Goal: Check status

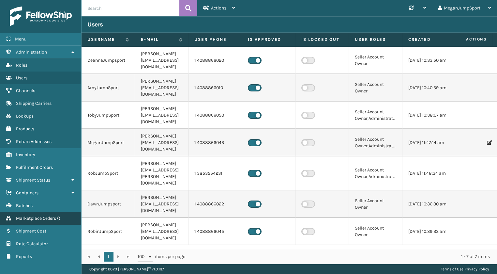
click at [46, 220] on span "Marketplace Orders" at bounding box center [36, 218] width 40 height 6
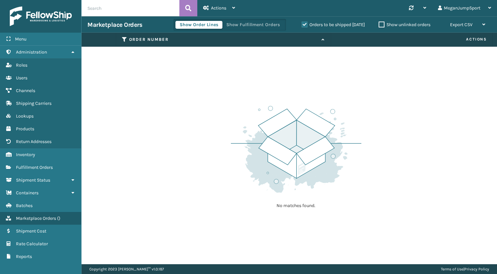
click at [304, 25] on label "Orders to be shipped [DATE]" at bounding box center [333, 25] width 63 height 6
click at [302, 25] on input "Orders to be shipped [DATE]" at bounding box center [302, 23] width 0 height 4
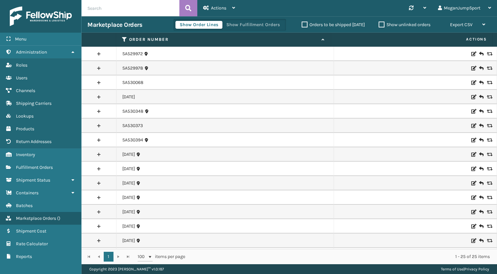
click at [304, 25] on label "Orders to be shipped [DATE]" at bounding box center [333, 25] width 63 height 6
click at [302, 25] on input "Orders to be shipped [DATE]" at bounding box center [302, 23] width 0 height 4
